Goal: Find specific page/section: Find specific page/section

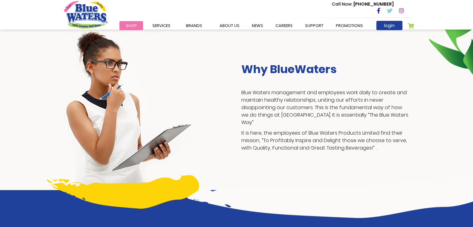
scroll to position [119, 0]
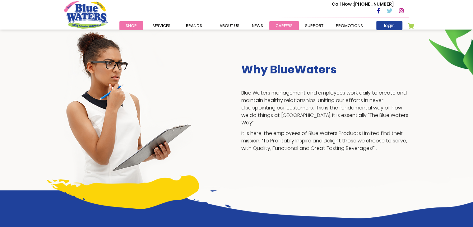
click at [283, 24] on link "careers" at bounding box center [284, 25] width 30 height 9
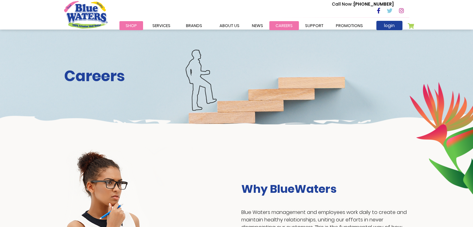
click at [279, 24] on link "careers" at bounding box center [284, 25] width 30 height 9
